Goal: Information Seeking & Learning: Learn about a topic

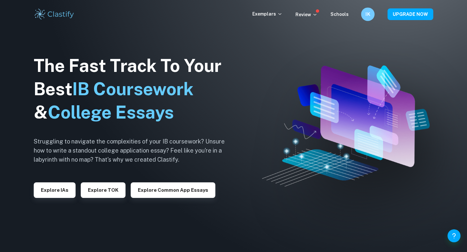
click at [368, 15] on h6 "IK" at bounding box center [368, 14] width 8 height 7
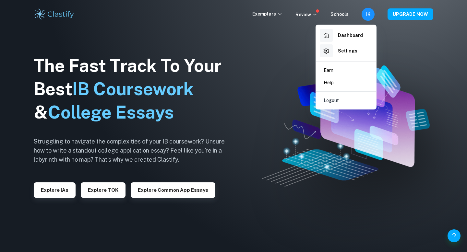
click at [394, 36] on div at bounding box center [233, 126] width 467 height 252
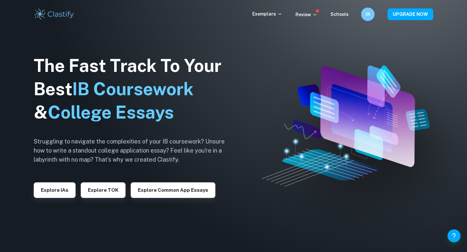
click at [368, 14] on h6 "IK" at bounding box center [368, 14] width 8 height 7
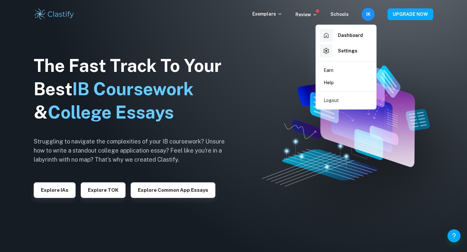
click at [50, 199] on div at bounding box center [233, 126] width 467 height 252
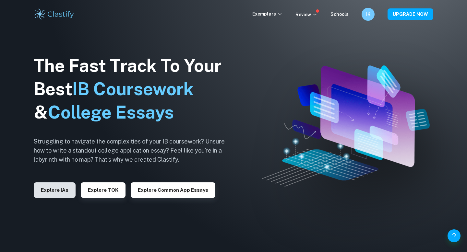
click at [54, 193] on button "Explore IAs" at bounding box center [55, 190] width 42 height 16
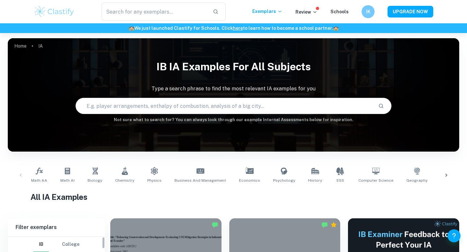
scroll to position [75, 0]
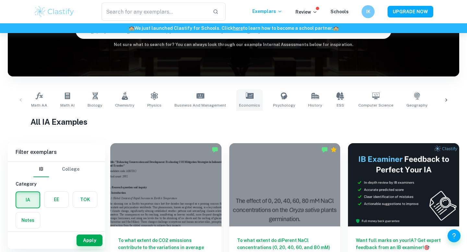
click at [238, 101] on link "Economics" at bounding box center [249, 99] width 26 height 21
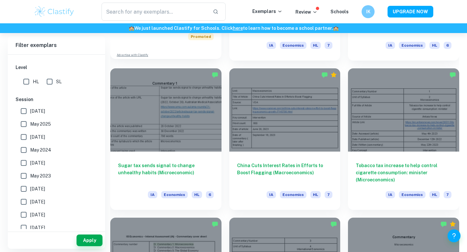
scroll to position [599, 0]
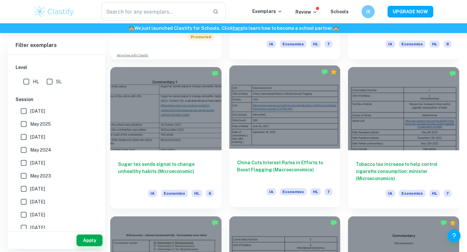
click at [286, 158] on div "China Cuts Interest Rates in Efforts to Boost Flagging (Macroeconomics) IA Econ…" at bounding box center [284, 178] width 111 height 58
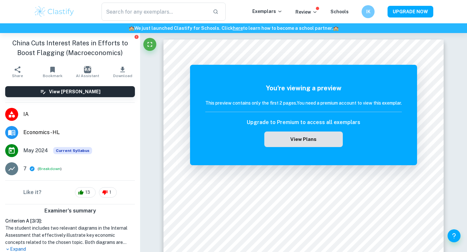
click at [324, 143] on button "View Plans" at bounding box center [303, 140] width 78 height 16
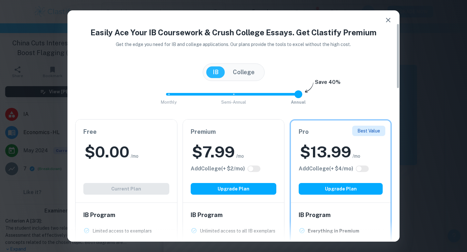
scroll to position [51, 0]
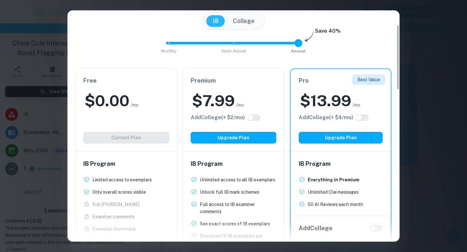
click at [155, 116] on div "Free $ 0.00 /mo Add College (+ $ 2 /mo) Current Plan" at bounding box center [126, 109] width 101 height 83
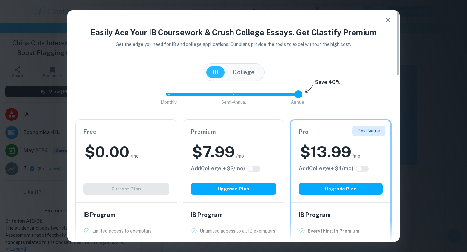
click at [386, 20] on icon "button" at bounding box center [388, 20] width 8 height 8
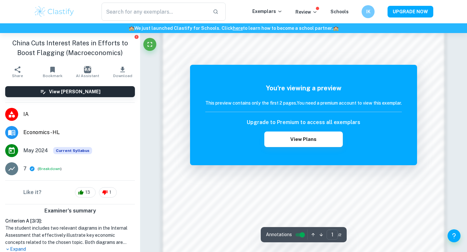
scroll to position [560, 0]
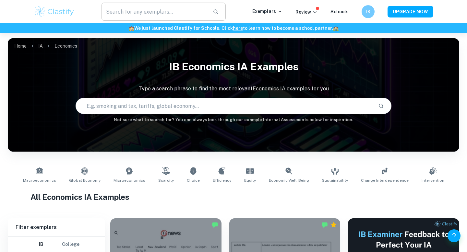
click at [155, 9] on input "text" at bounding box center [154, 12] width 106 height 18
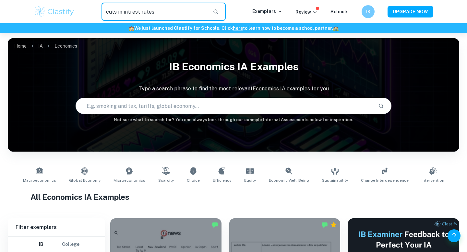
type input "cuts in intrest rates"
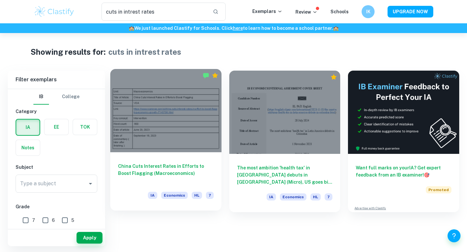
click at [177, 156] on div "China Cuts Interest Rates in Efforts to Boost Flagging (Macroeconomics) IA Econ…" at bounding box center [165, 181] width 111 height 58
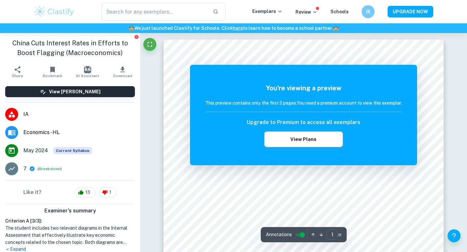
type input "cuts in intrest rates"
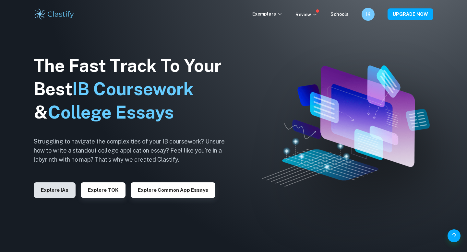
click at [62, 196] on button "Explore IAs" at bounding box center [55, 190] width 42 height 16
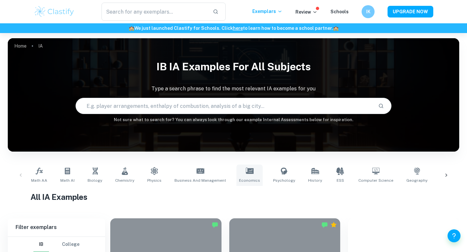
click at [246, 175] on icon at bounding box center [250, 171] width 8 height 8
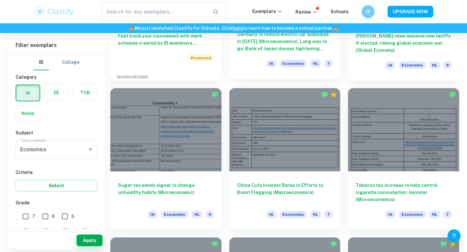
scroll to position [578, 0]
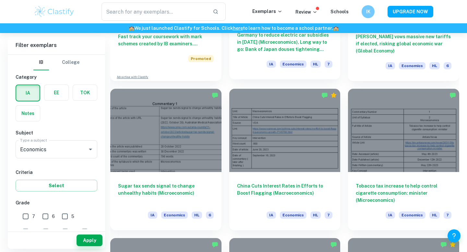
click at [244, 174] on div "China Cuts Interest Rates in Efforts to Boost Flagging (Macroeconomics) IA Econ…" at bounding box center [284, 201] width 111 height 58
